Goal: Complete application form

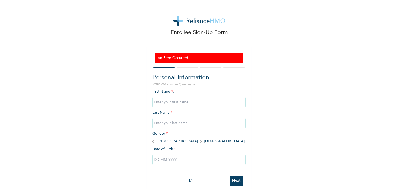
click at [155, 104] on input "text" at bounding box center [198, 102] width 93 height 10
click at [172, 103] on input "text" at bounding box center [198, 102] width 93 height 10
type input "Oluwatosin"
click at [161, 124] on input "text" at bounding box center [198, 123] width 93 height 10
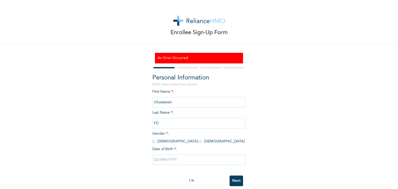
type input "F"
type input "[PERSON_NAME]"
click at [199, 142] on input "radio" at bounding box center [200, 141] width 3 height 5
radio input "true"
click at [165, 162] on input "text" at bounding box center [198, 160] width 93 height 10
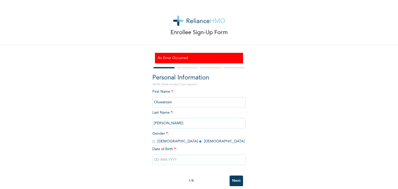
select select "7"
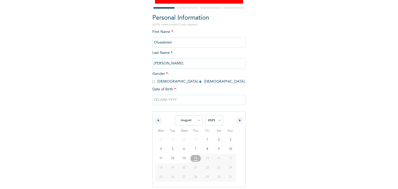
scroll to position [62, 0]
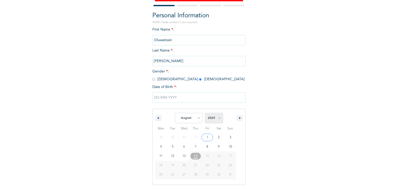
click at [217, 119] on select "2025 2024 2023 2022 2021 2020 2019 2018 2017 2016 2015 2014 2013 2012 2011 2010…" at bounding box center [214, 118] width 18 height 10
select select "1997"
click at [205, 113] on select "2025 2024 2023 2022 2021 2020 2019 2018 2017 2016 2015 2014 2013 2012 2011 2010…" at bounding box center [214, 118] width 18 height 10
click at [196, 118] on select "January February March April May June July August September October November De…" at bounding box center [188, 118] width 27 height 10
select select "6"
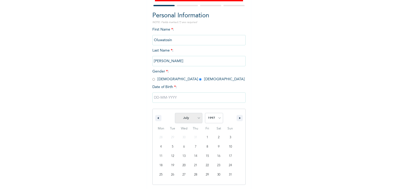
click at [175, 113] on select "January February March April May June July August September October November De…" at bounding box center [188, 118] width 27 height 10
type input "[DATE]"
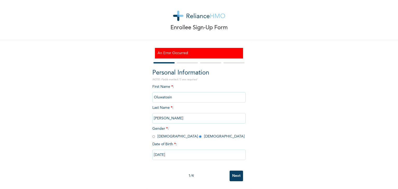
scroll to position [9, 0]
click at [235, 172] on input "Next" at bounding box center [235, 176] width 13 height 11
